Goal: Navigation & Orientation: Find specific page/section

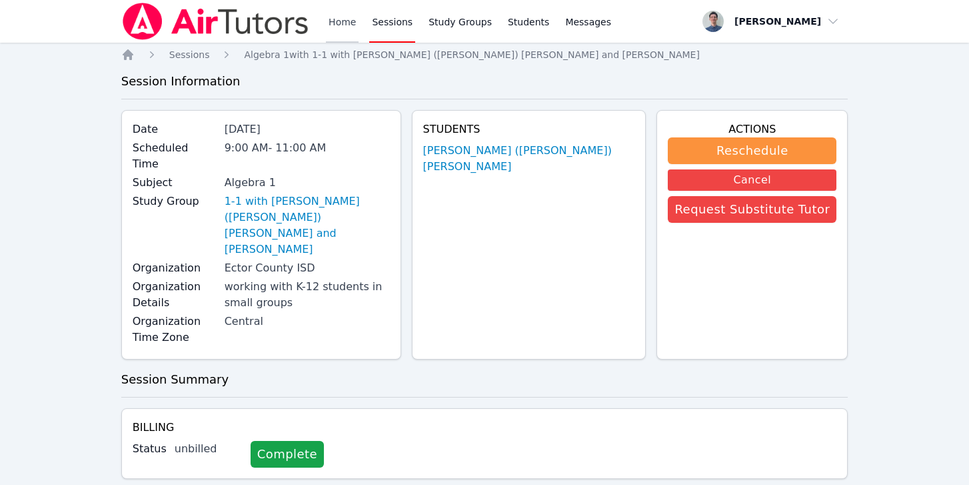
click at [345, 14] on link "Home" at bounding box center [342, 21] width 33 height 43
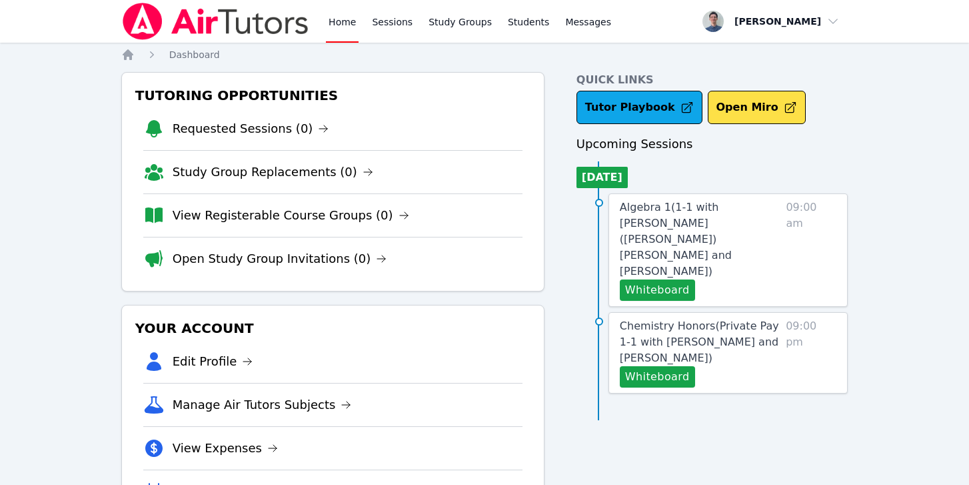
click at [706, 198] on div "Algebra 1 ( 1-1 with [PERSON_NAME] ([PERSON_NAME]) [PERSON_NAME] and [PERSON_NA…" at bounding box center [728, 249] width 239 height 113
click at [703, 204] on span "Algebra 1 ( 1-1 with [PERSON_NAME] ([PERSON_NAME]) [PERSON_NAME] and [PERSON_NA…" at bounding box center [676, 239] width 112 height 77
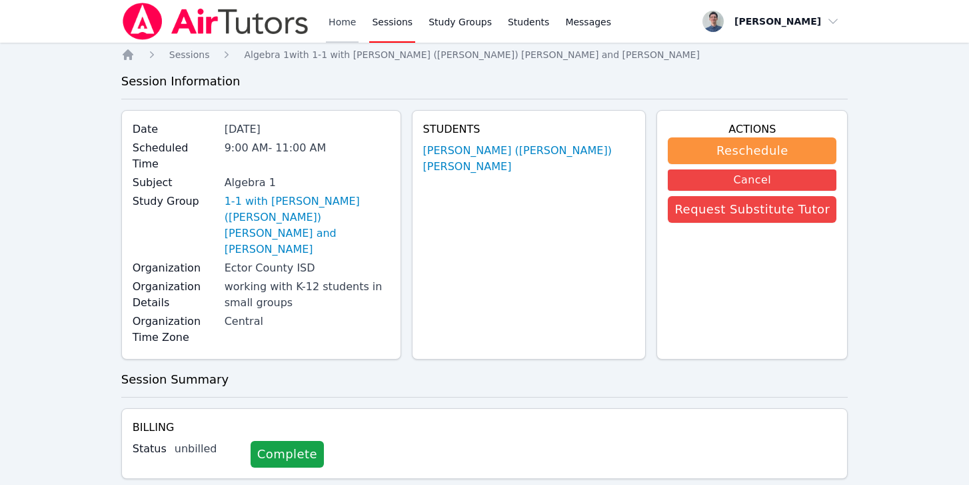
click at [355, 27] on link "Home" at bounding box center [342, 21] width 33 height 43
